Goal: Task Accomplishment & Management: Use online tool/utility

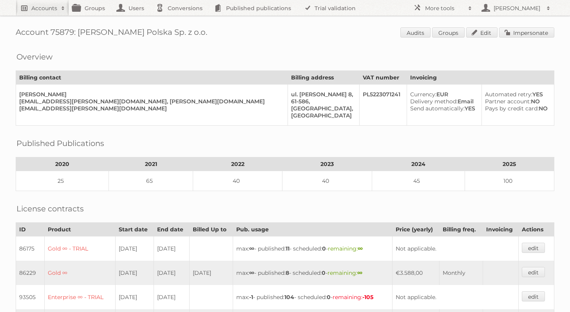
scroll to position [235, 0]
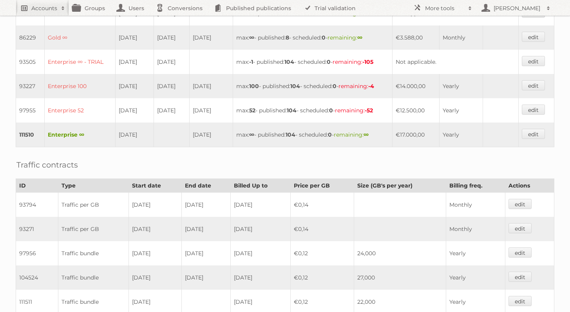
click at [61, 4] on link "Accounts" at bounding box center [42, 8] width 53 height 16
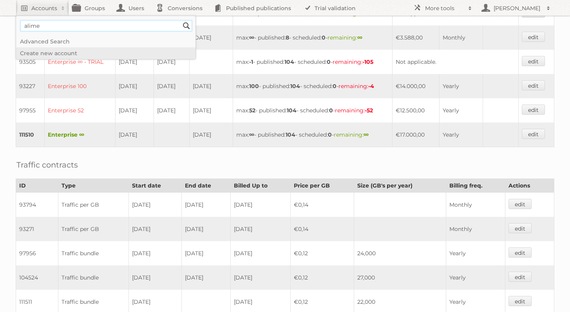
type input"] "alimerka"
click at [181, 20] on input "Search" at bounding box center [187, 26] width 12 height 12
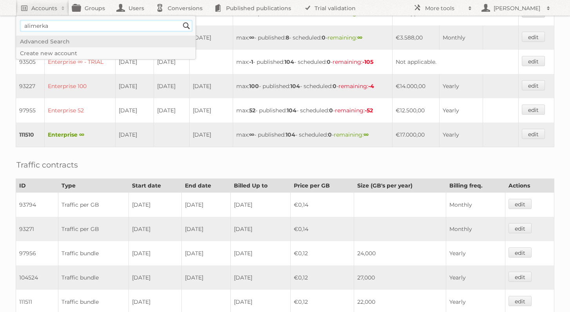
click at [181, 20] on input "Search" at bounding box center [187, 26] width 12 height 12
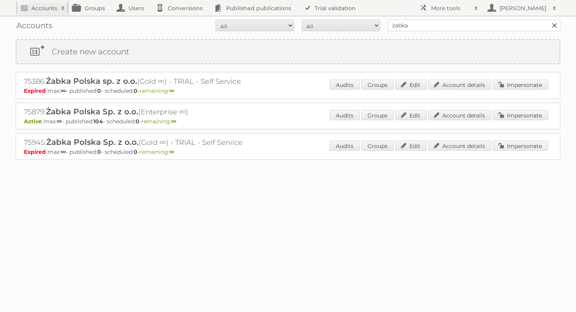
click at [416, 18] on div "Accounts All Active Expired Pending All Paid Trials Self service żabka Search" at bounding box center [288, 26] width 544 height 20
click at [418, 21] on input "żabka" at bounding box center [474, 26] width 172 height 12
type input "alimerka"
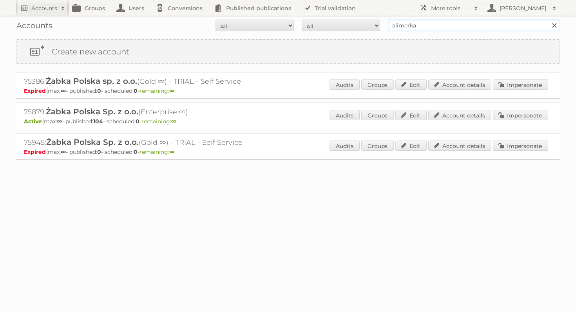
click at [548, 20] on input "Search" at bounding box center [554, 26] width 12 height 12
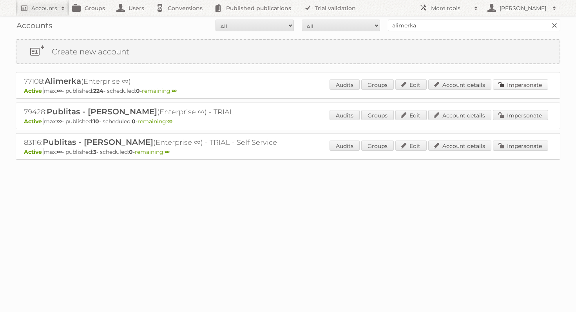
click at [536, 80] on link "Impersonate" at bounding box center [520, 85] width 55 height 10
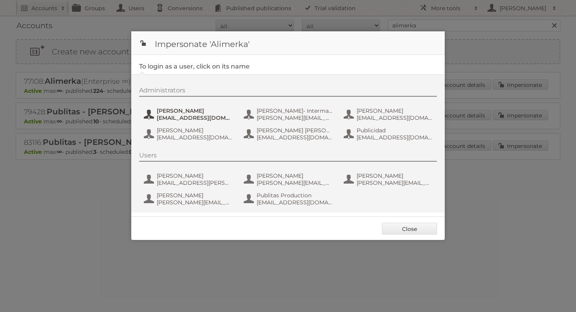
click at [192, 112] on span "Iñaki CloudCoachers" at bounding box center [195, 110] width 76 height 7
